Goal: Navigation & Orientation: Understand site structure

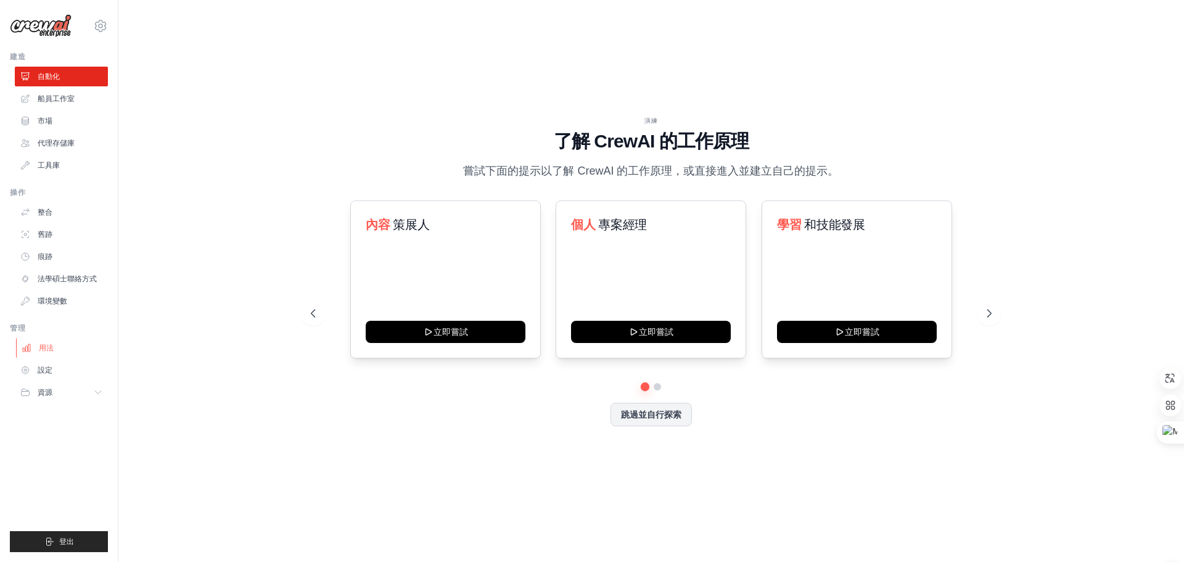
click at [43, 350] on font "用法" at bounding box center [46, 348] width 15 height 9
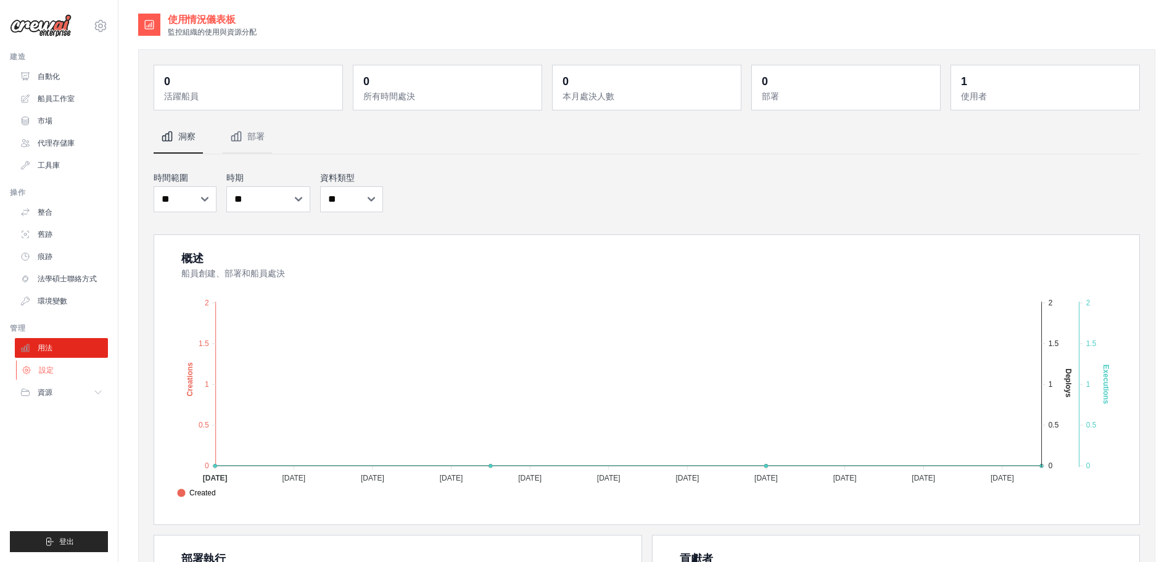
click at [52, 371] on font "設定" at bounding box center [46, 370] width 15 height 9
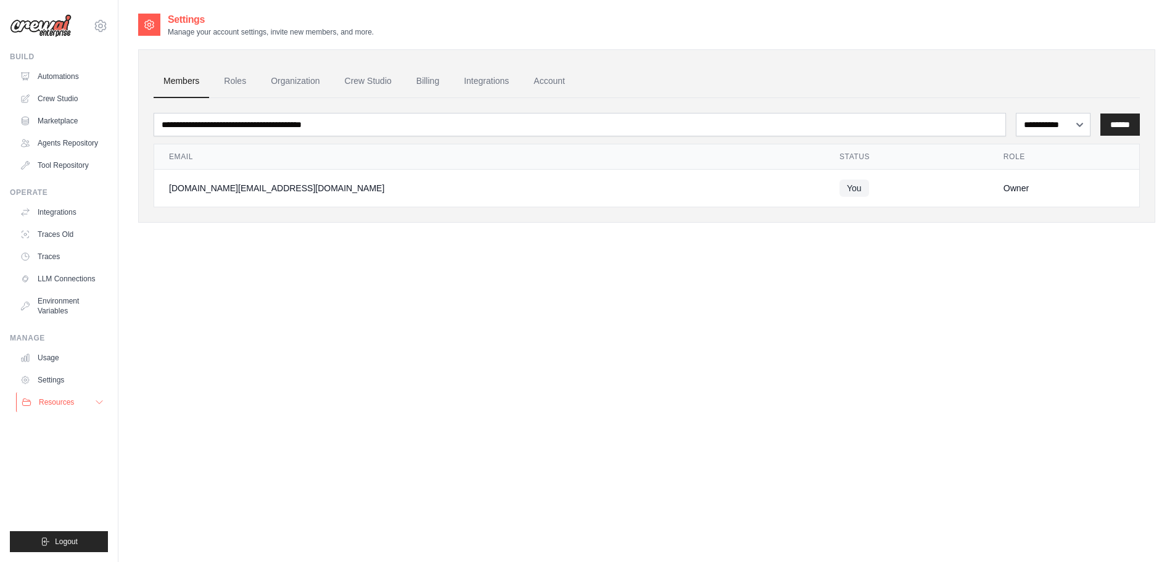
click at [39, 405] on span "Resources" at bounding box center [56, 402] width 35 height 10
click at [284, 354] on div "**********" at bounding box center [646, 293] width 1017 height 562
click at [243, 78] on link "Roles" at bounding box center [235, 81] width 42 height 33
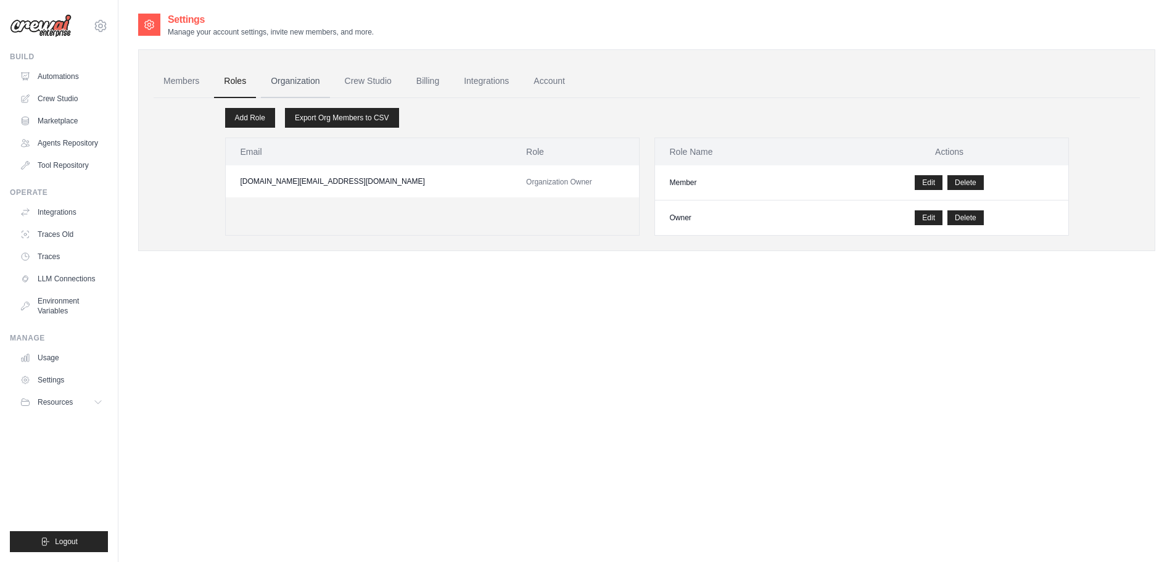
click at [280, 76] on link "Organization" at bounding box center [295, 81] width 68 height 33
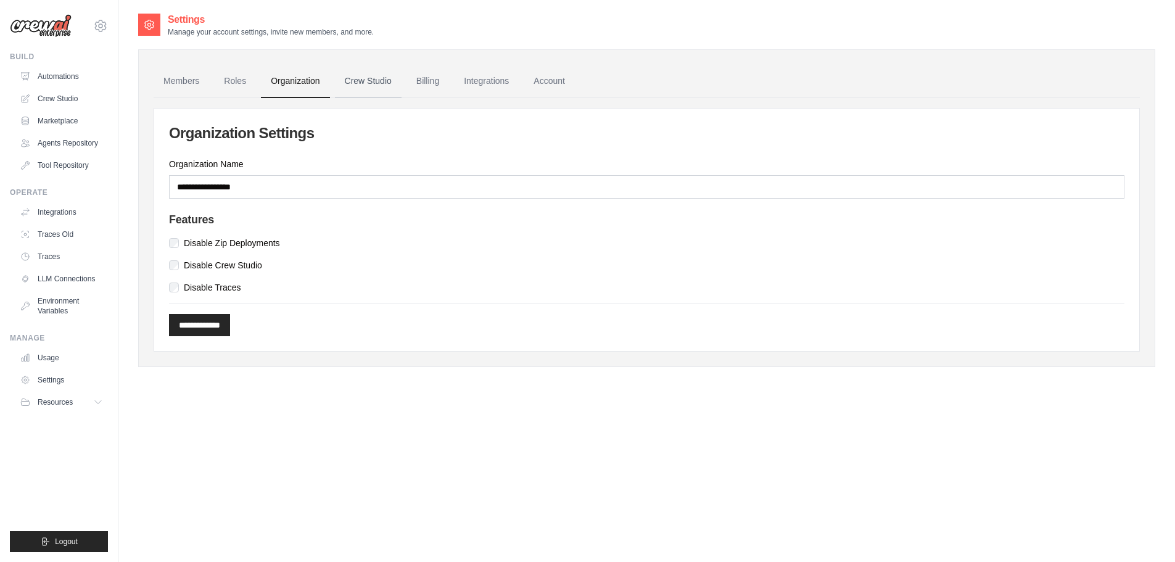
click at [363, 75] on link "Crew Studio" at bounding box center [368, 81] width 67 height 33
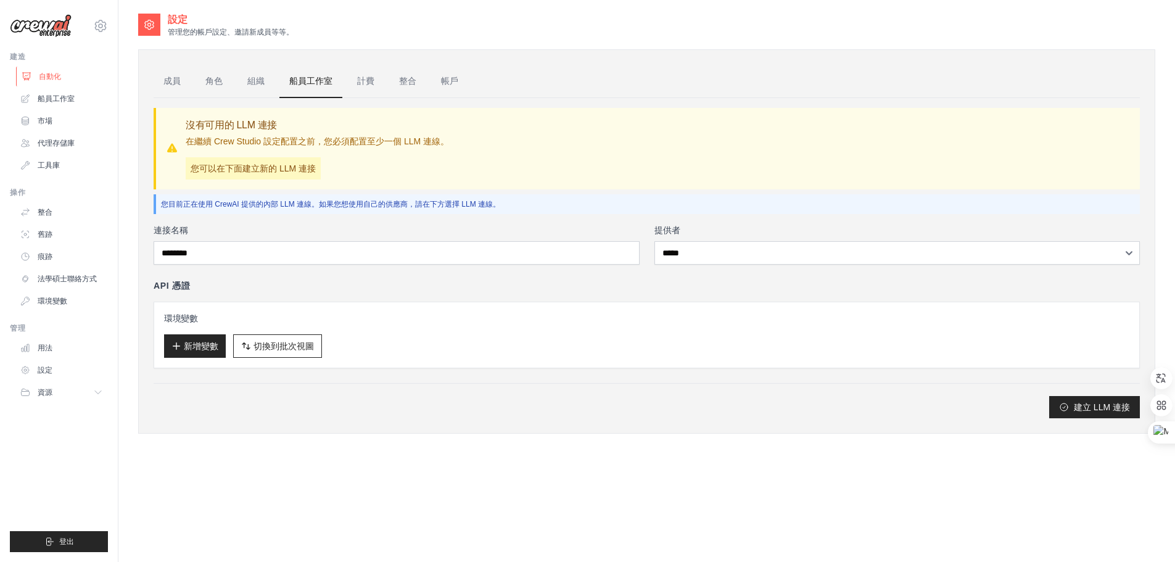
click at [49, 72] on font "自動化" at bounding box center [50, 76] width 22 height 9
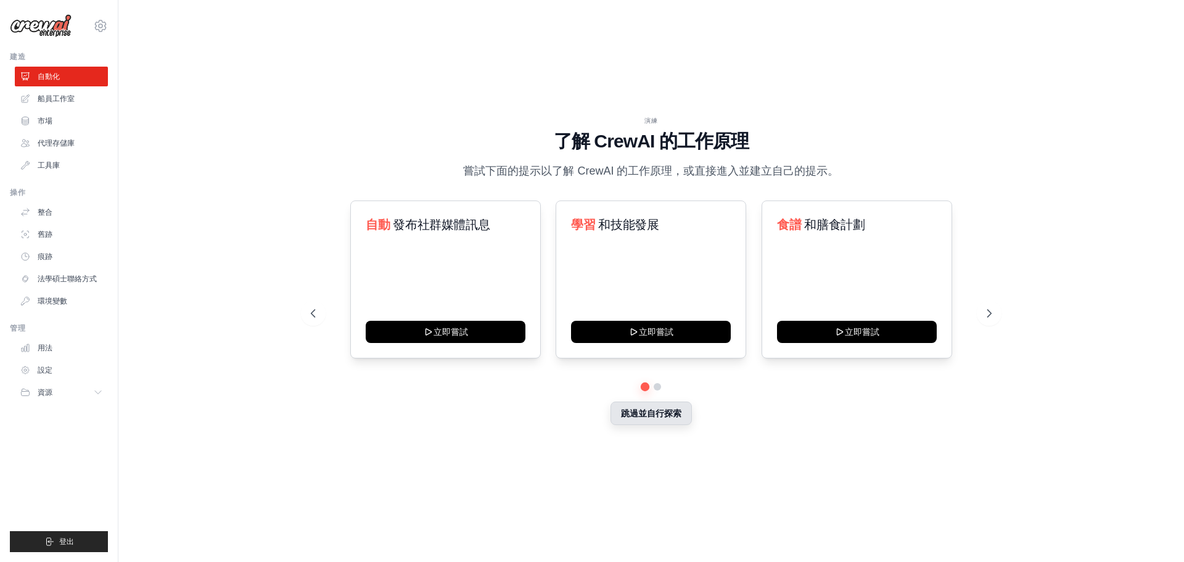
click at [672, 416] on font "跳過並自行探索" at bounding box center [651, 413] width 60 height 10
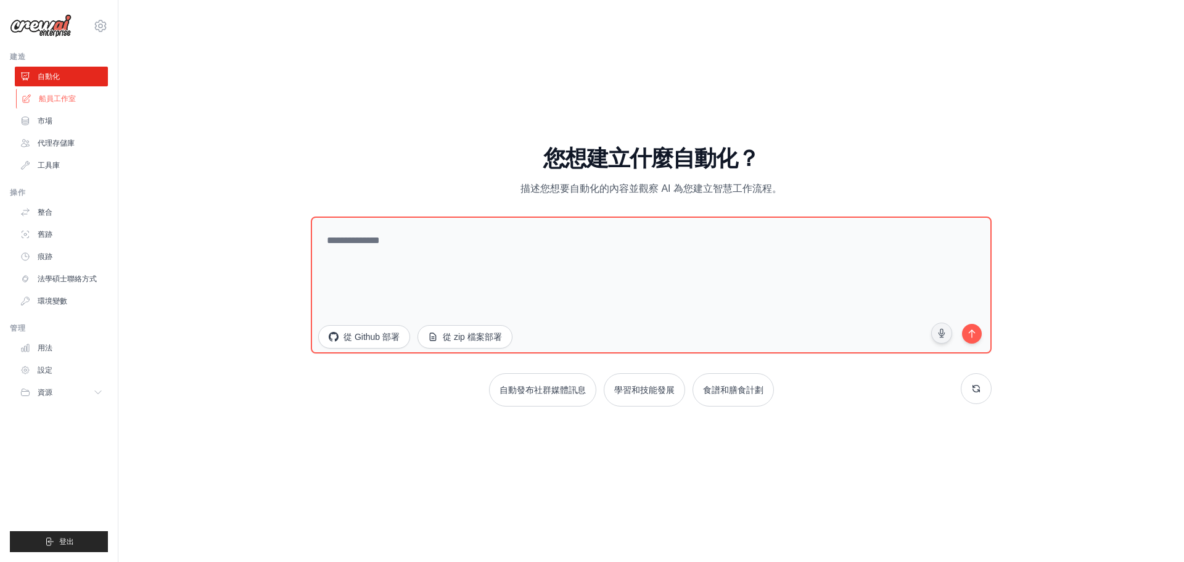
click at [67, 99] on font "船員工作室" at bounding box center [57, 98] width 37 height 9
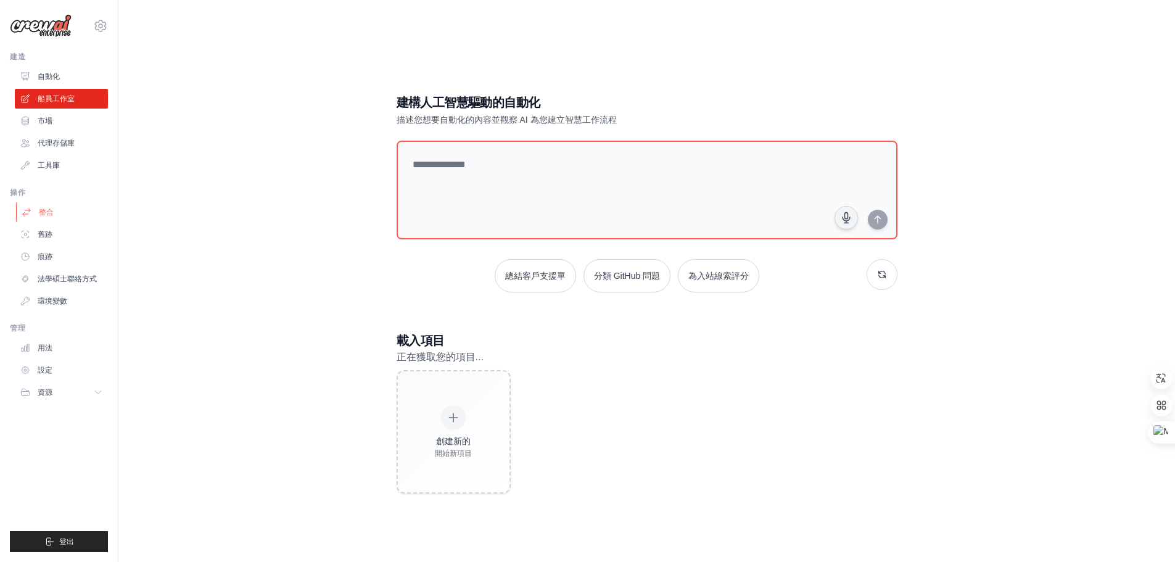
click at [57, 208] on link "整合" at bounding box center [62, 212] width 93 height 20
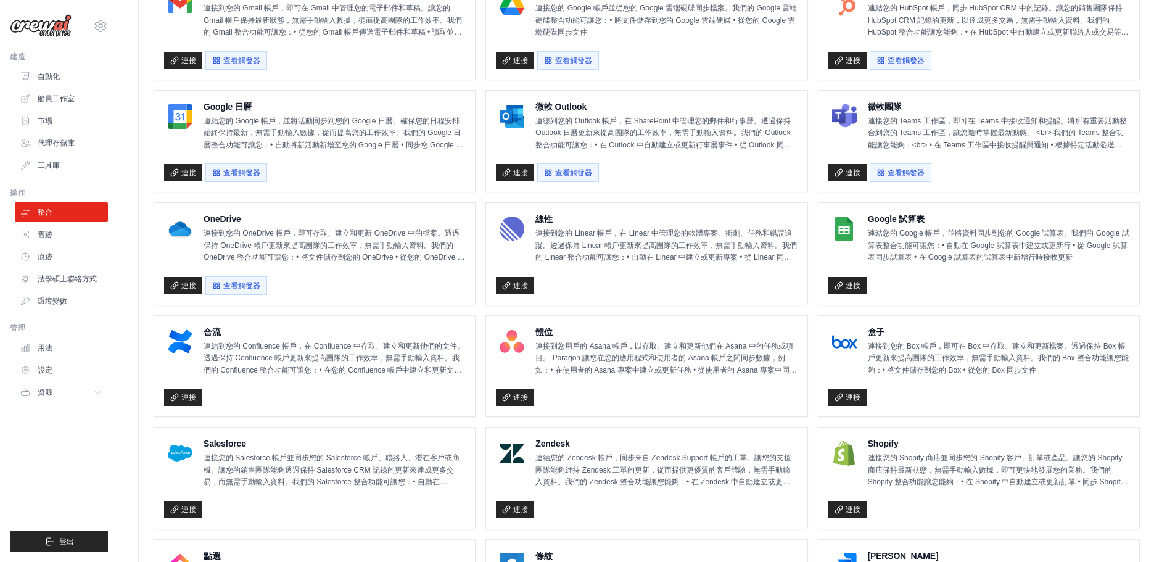
scroll to position [310, 0]
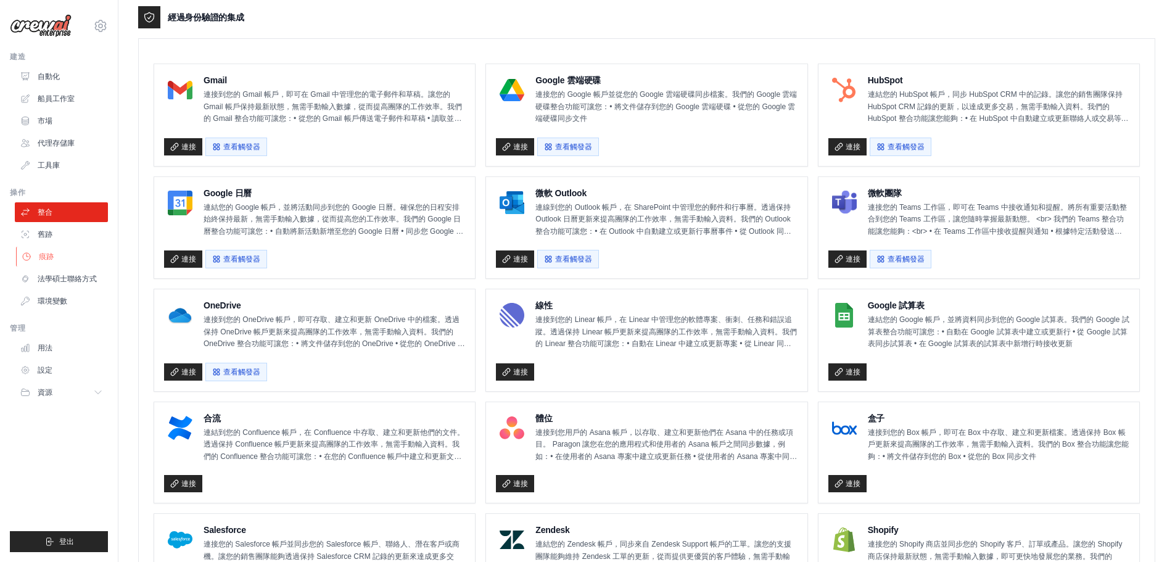
click at [54, 260] on link "痕跡" at bounding box center [62, 257] width 93 height 20
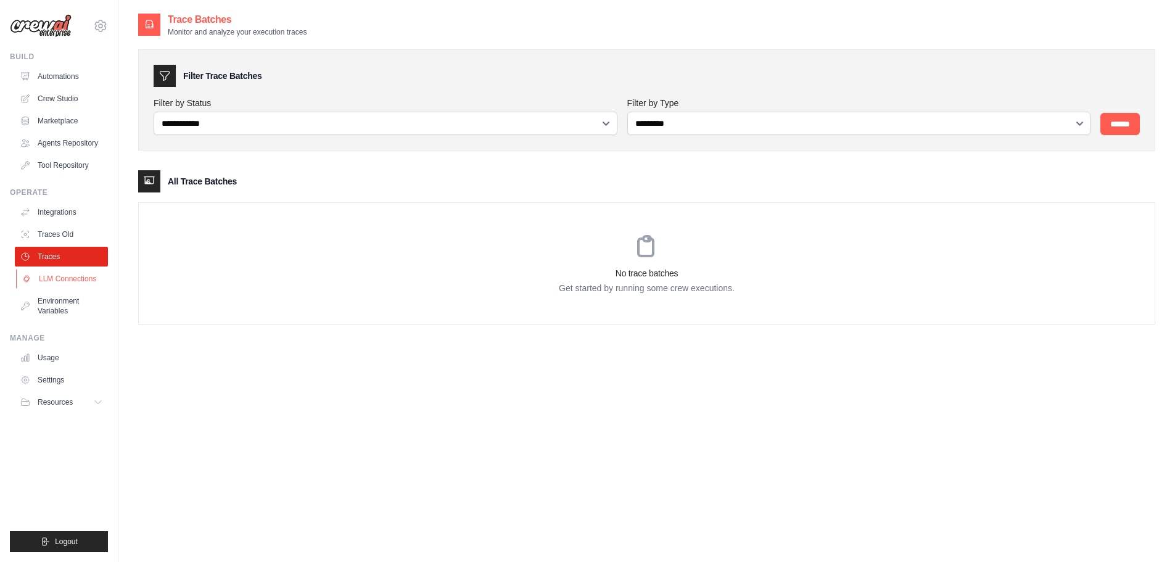
click at [53, 281] on link "LLM Connections" at bounding box center [62, 279] width 93 height 20
